Goal: Information Seeking & Learning: Learn about a topic

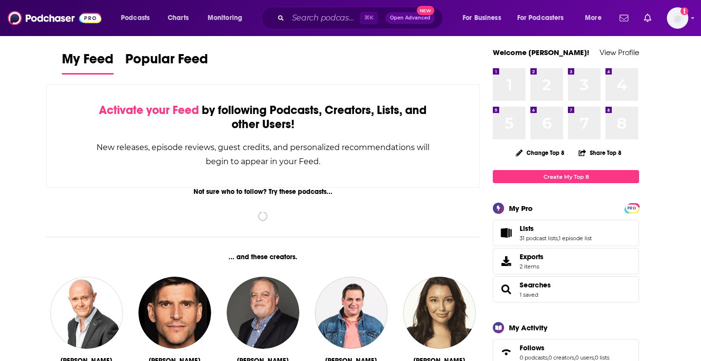
scroll to position [107, 0]
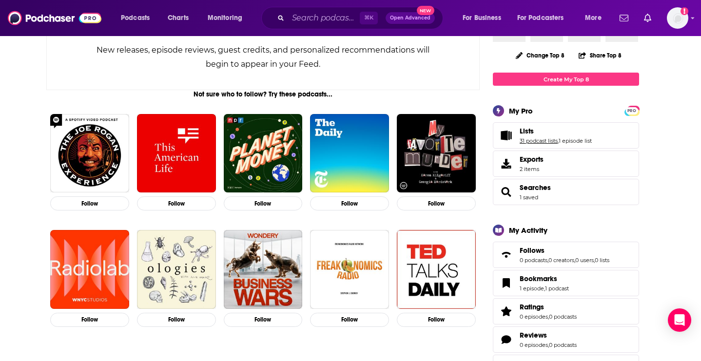
click at [529, 141] on link "31 podcast lists" at bounding box center [539, 141] width 38 height 7
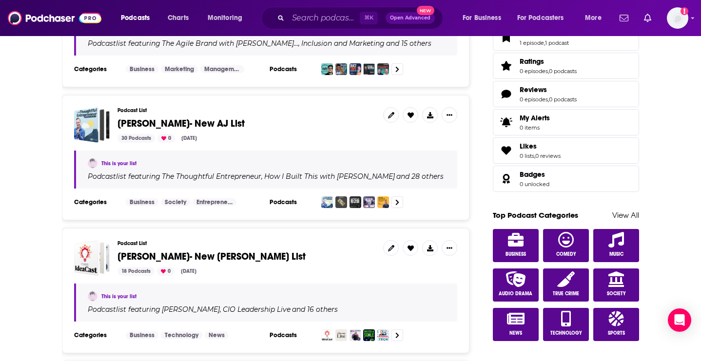
scroll to position [384, 0]
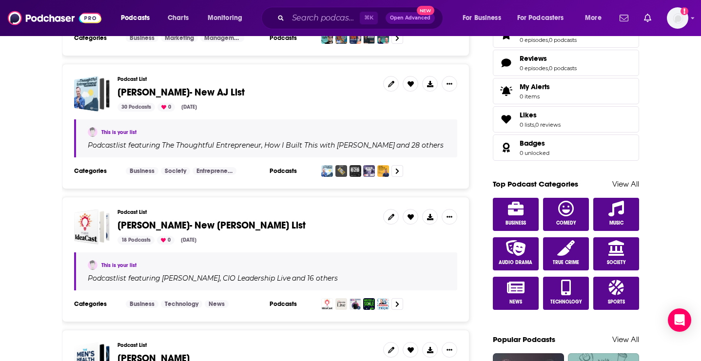
click at [197, 224] on span "RJ Young- New Brantley List" at bounding box center [212, 225] width 188 height 12
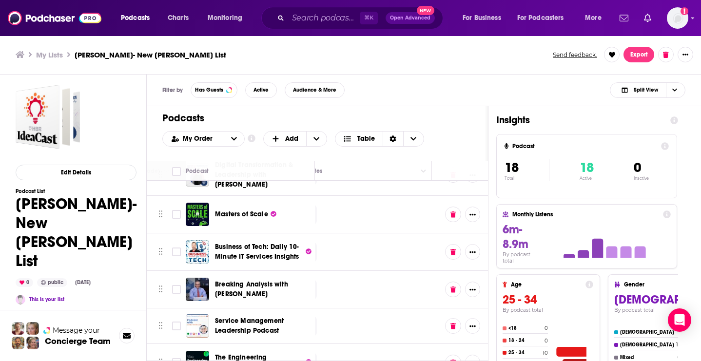
scroll to position [99, 580]
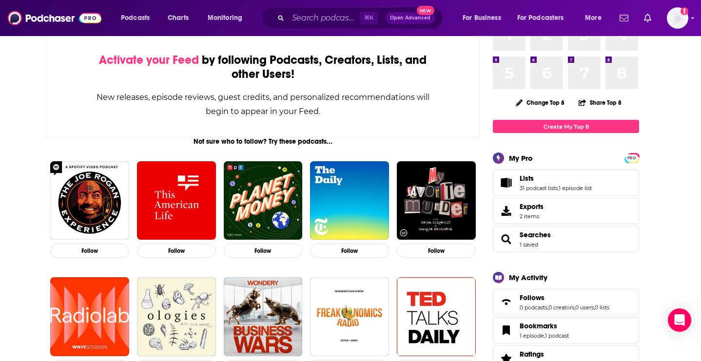
scroll to position [60, 0]
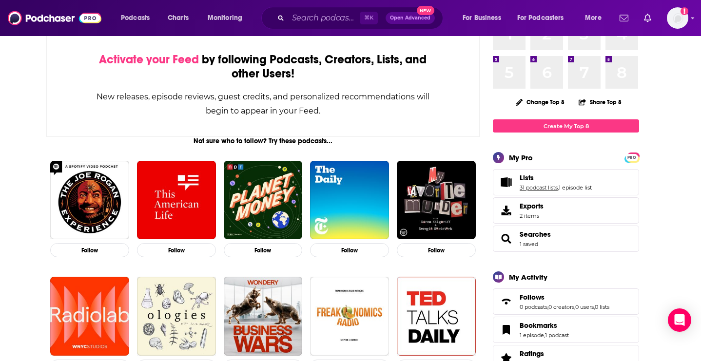
click at [537, 189] on link "31 podcast lists" at bounding box center [539, 187] width 38 height 7
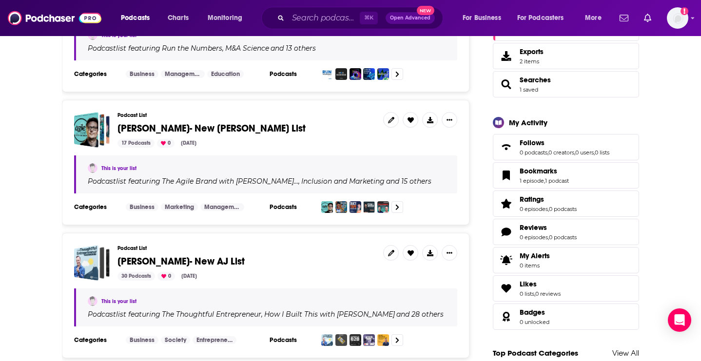
scroll to position [367, 0]
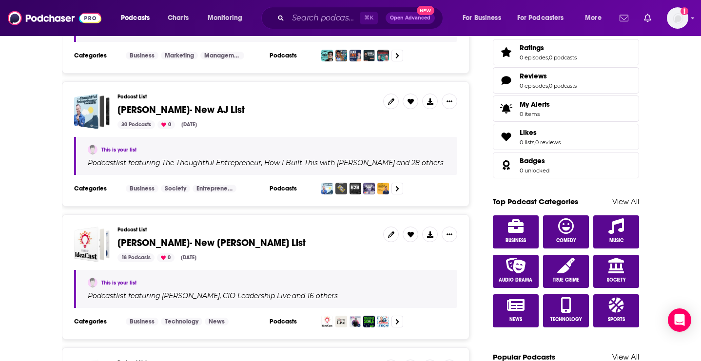
click at [169, 241] on span "RJ Young- New Brantley List" at bounding box center [212, 243] width 188 height 12
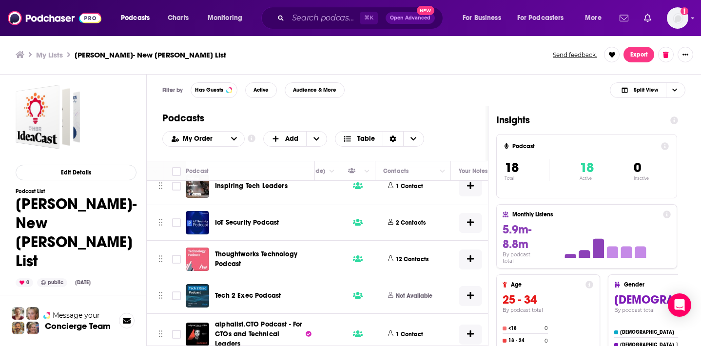
scroll to position [503, 380]
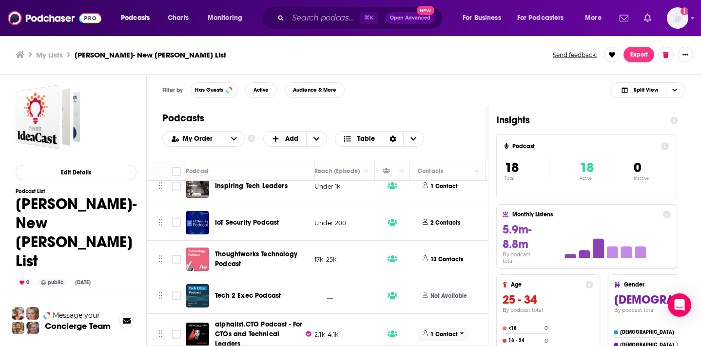
click at [455, 331] on p "1 Contact" at bounding box center [444, 335] width 27 height 8
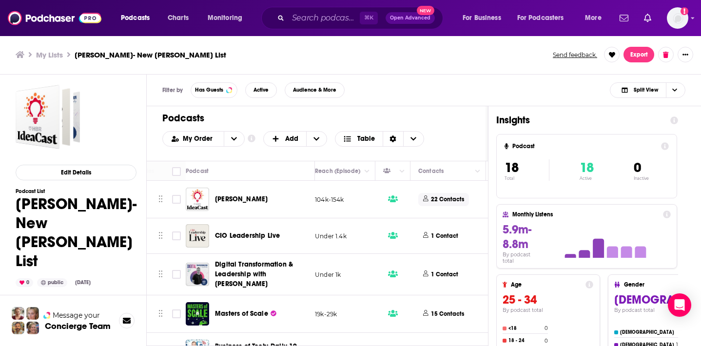
scroll to position [0, 379]
click at [444, 196] on p "22 Contacts" at bounding box center [447, 200] width 33 height 8
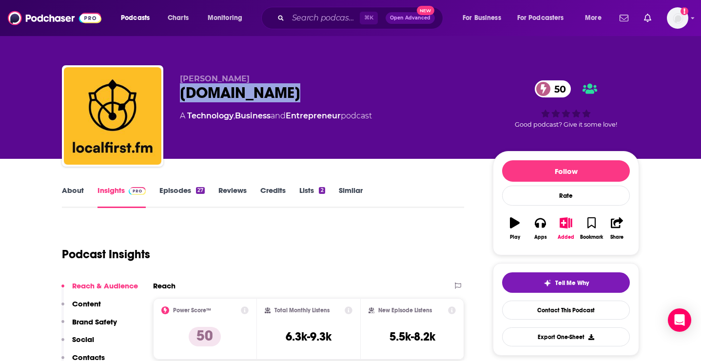
drag, startPoint x: 243, startPoint y: 86, endPoint x: 175, endPoint y: 87, distance: 68.3
click at [175, 87] on div "Johannes Schickling localfirst.fm 50 A Technology , Business and Entrepreneur p…" at bounding box center [350, 117] width 577 height 105
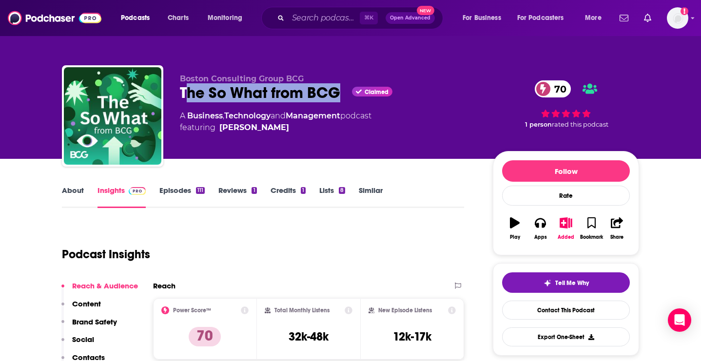
drag, startPoint x: 341, startPoint y: 97, endPoint x: 183, endPoint y: 97, distance: 157.5
click at [183, 97] on div "The So What from BCG Claimed 70" at bounding box center [328, 92] width 297 height 19
copy h2 "The So What from BCG"
